Goal: Transaction & Acquisition: Book appointment/travel/reservation

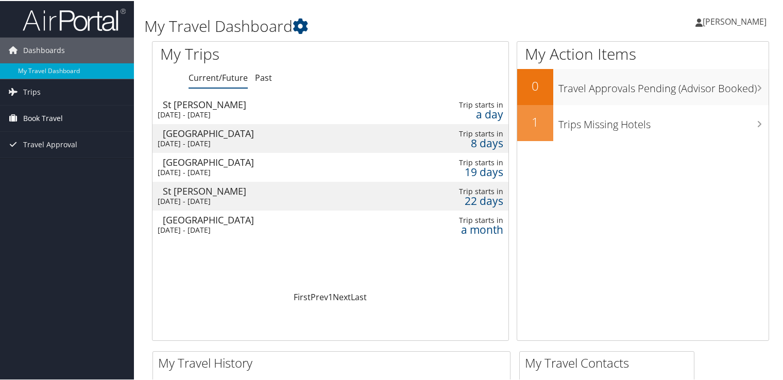
click at [31, 116] on span "Book Travel" at bounding box center [43, 118] width 40 height 26
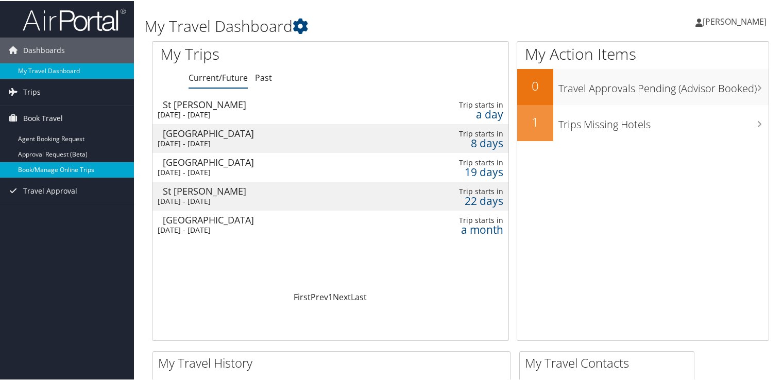
click at [61, 170] on link "Book/Manage Online Trips" at bounding box center [67, 168] width 134 height 15
